Goal: Task Accomplishment & Management: Manage account settings

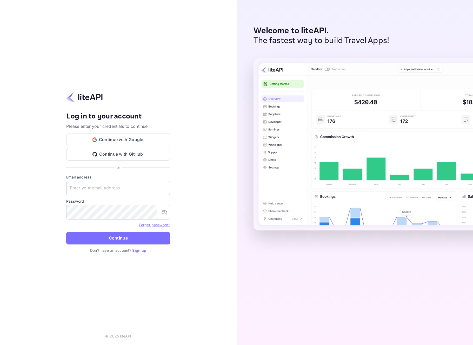
click at [108, 188] on input "text" at bounding box center [118, 188] width 104 height 15
click at [96, 188] on input "text" at bounding box center [118, 188] width 104 height 15
type input "services@withjoy.com"
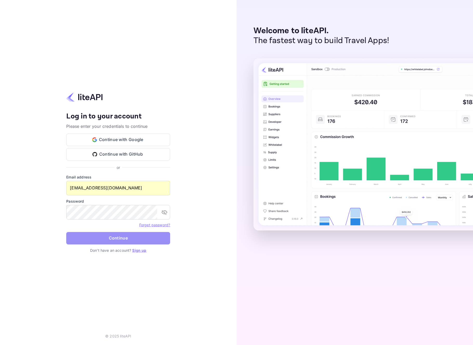
click at [101, 237] on button "Continue" at bounding box center [118, 238] width 104 height 12
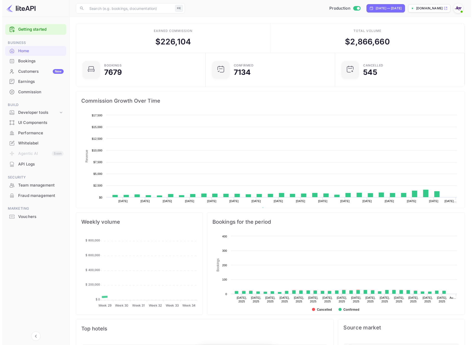
scroll to position [81, 122]
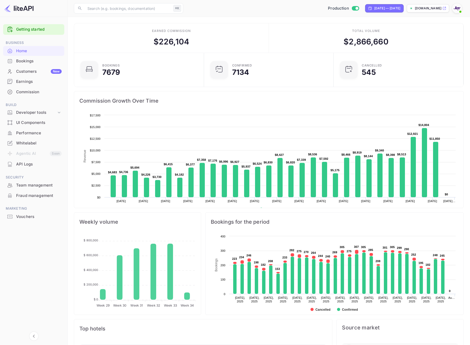
click at [23, 63] on div "Bookings" at bounding box center [38, 61] width 45 height 6
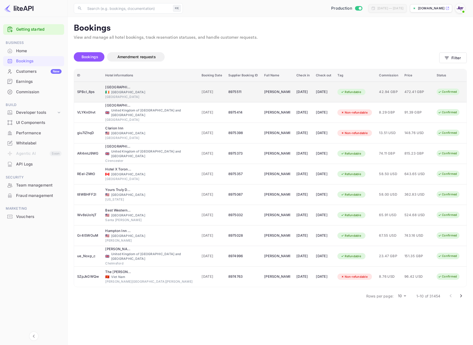
click at [146, 92] on div "🇮🇪 [GEOGRAPHIC_DATA]" at bounding box center [150, 92] width 90 height 5
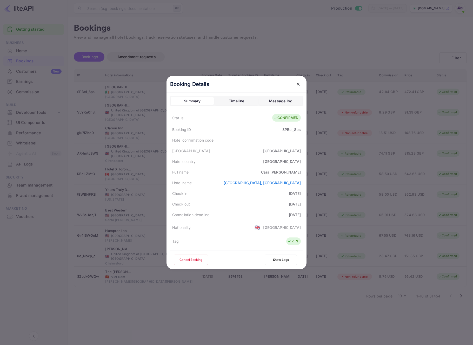
click at [285, 128] on div "SPBcI_8ps" at bounding box center [292, 129] width 18 height 5
copy div "SPBcI_8ps"
click at [296, 83] on icon "close" at bounding box center [298, 84] width 5 height 5
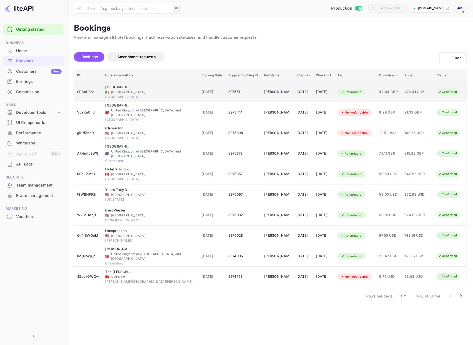
click at [267, 90] on div "[PERSON_NAME]" at bounding box center [277, 92] width 26 height 8
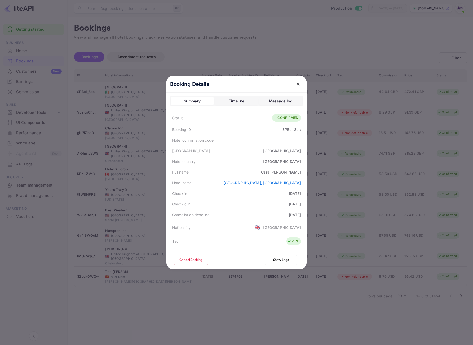
click at [290, 172] on div "[PERSON_NAME]" at bounding box center [281, 172] width 40 height 5
copy div "[PERSON_NAME]"
click at [296, 85] on icon "close" at bounding box center [298, 84] width 5 height 5
